Goal: Transaction & Acquisition: Obtain resource

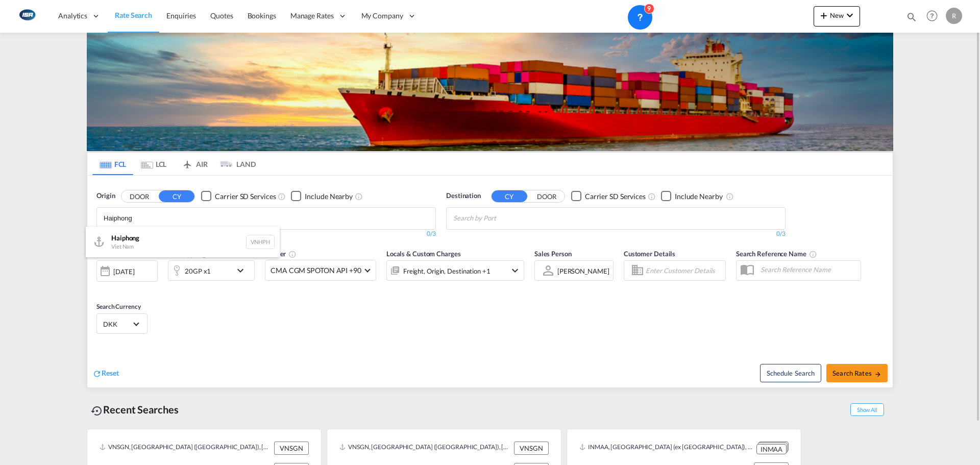
type input "Haiphong"
click at [157, 243] on div "Haiphong Viet Nam VNHPH" at bounding box center [183, 242] width 194 height 31
click at [536, 229] on md-chips at bounding box center [616, 218] width 339 height 21
click at [542, 217] on input "Chips input." at bounding box center [501, 218] width 97 height 16
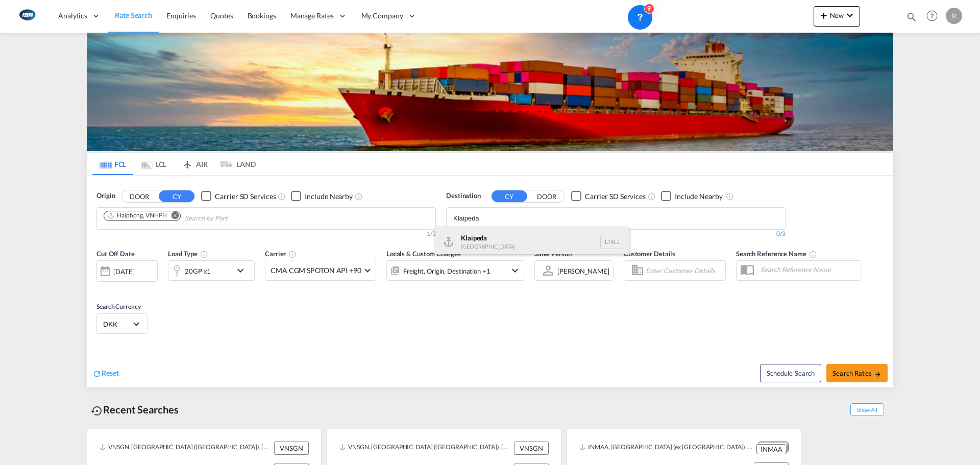
type input "Klaipeda"
click at [468, 240] on div "Klaipeda [GEOGRAPHIC_DATA] LTKLJ" at bounding box center [533, 242] width 194 height 31
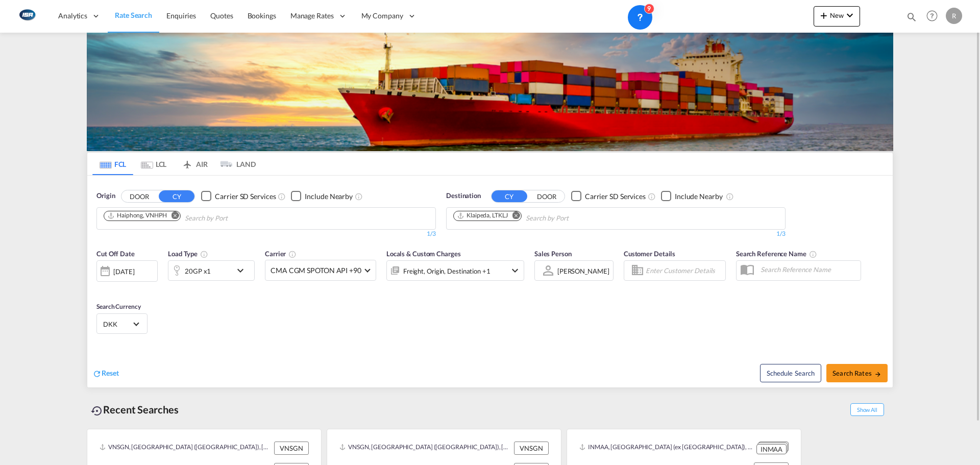
click at [235, 274] on md-icon "icon-chevron-down" at bounding box center [242, 271] width 17 height 12
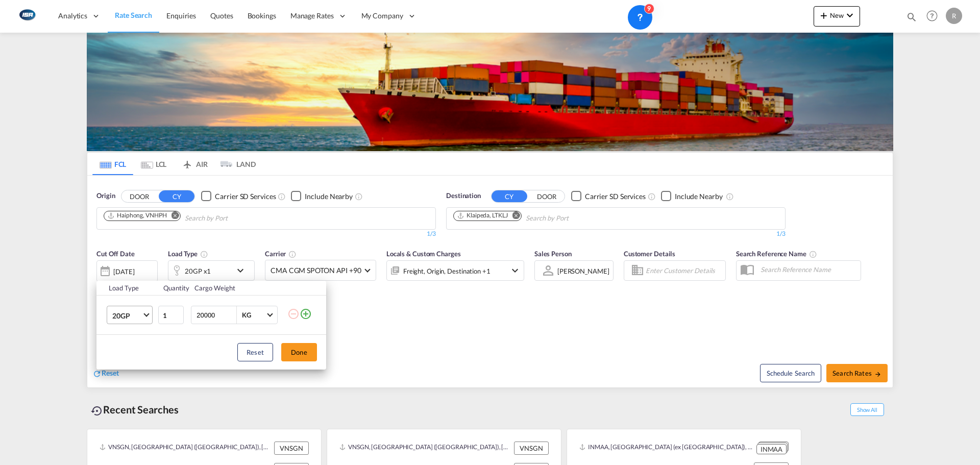
click at [137, 319] on span "20GP" at bounding box center [127, 316] width 30 height 10
click at [131, 365] on md-option "40HC" at bounding box center [138, 364] width 69 height 25
click at [319, 348] on div "Reset Done" at bounding box center [212, 352] width 230 height 35
click at [297, 349] on button "Done" at bounding box center [299, 352] width 36 height 18
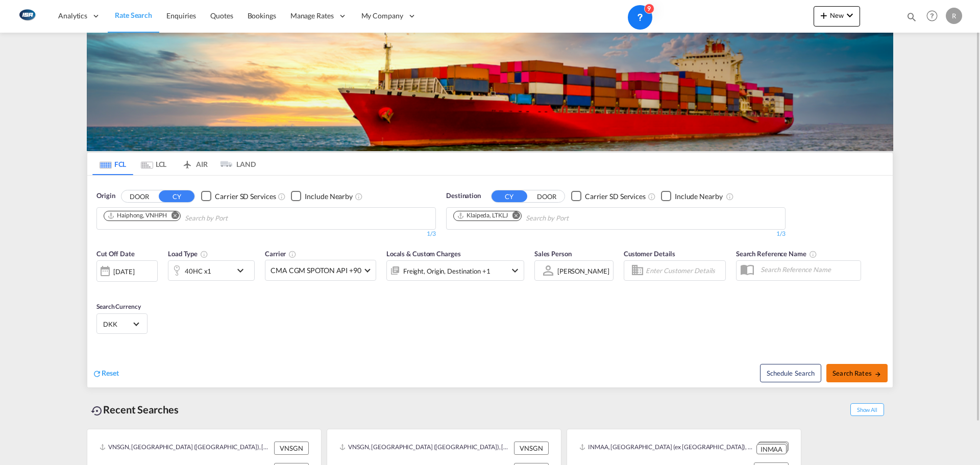
click at [863, 368] on button "Search Rates" at bounding box center [857, 373] width 61 height 18
type input "VNHPH to LTKLJ / [DATE]"
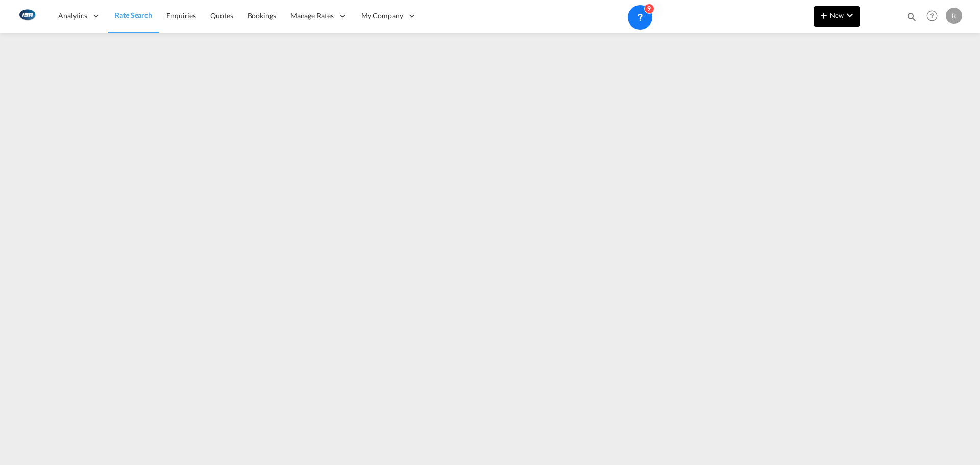
click at [834, 19] on button "New" at bounding box center [837, 16] width 46 height 20
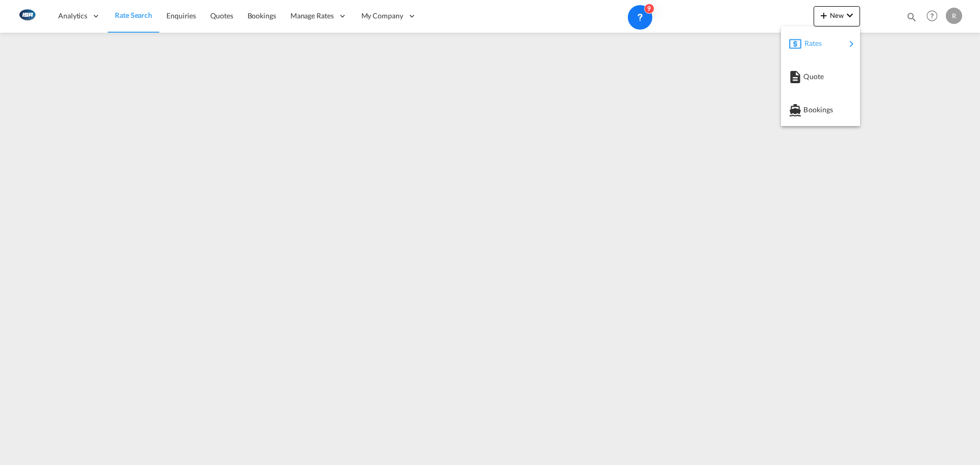
click at [831, 53] on div "Rates" at bounding box center [825, 44] width 41 height 26
click at [915, 75] on div "Ratesheet" at bounding box center [900, 77] width 63 height 26
